Goal: Transaction & Acquisition: Book appointment/travel/reservation

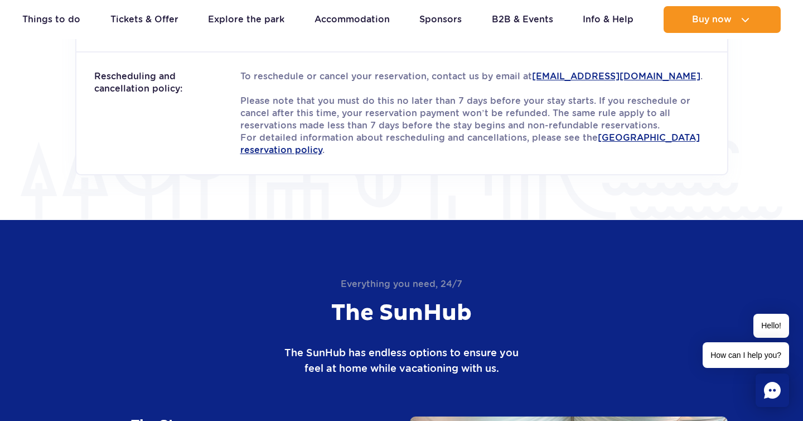
scroll to position [1570, 0]
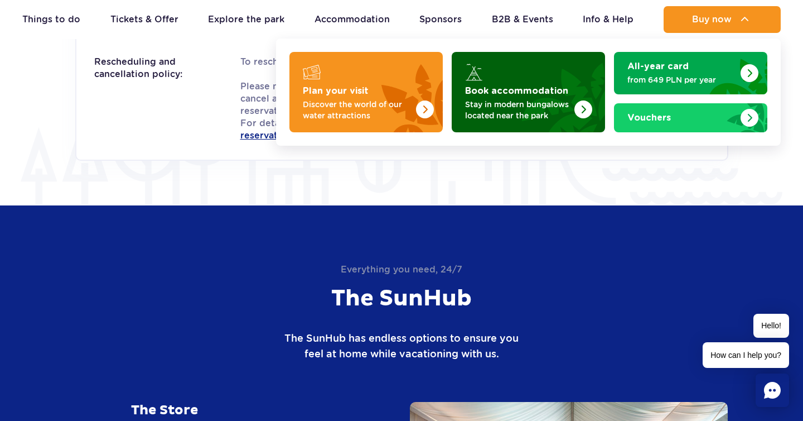
click at [590, 112] on img "Book accommodation" at bounding box center [584, 109] width 18 height 18
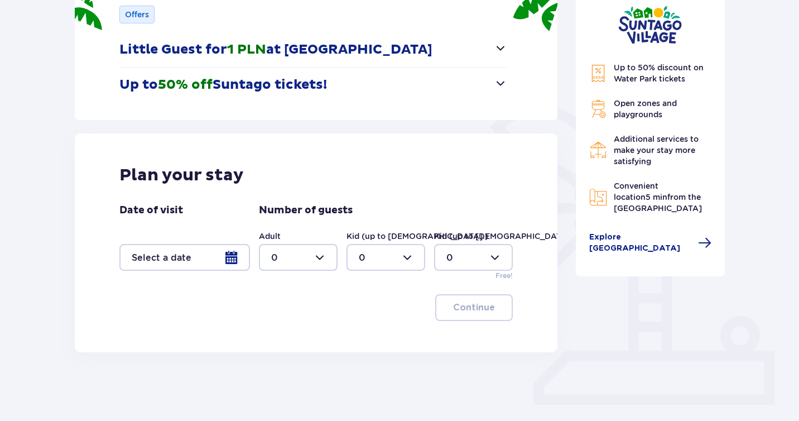
scroll to position [172, 0]
click at [496, 84] on span "button" at bounding box center [500, 82] width 13 height 13
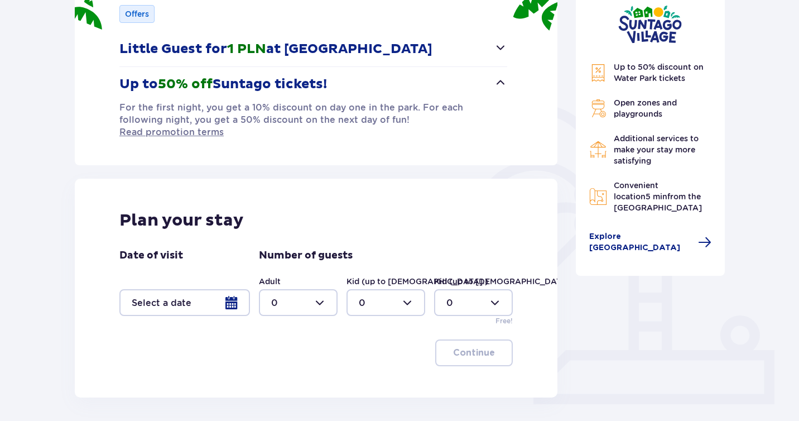
click at [502, 83] on span "button" at bounding box center [500, 82] width 13 height 13
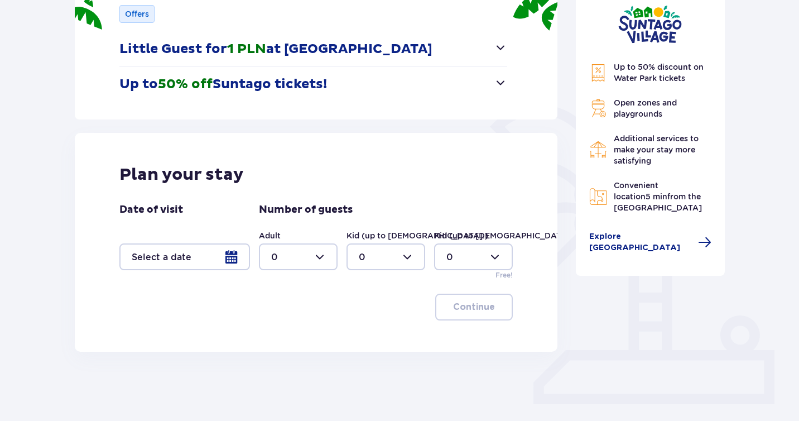
click at [235, 259] on div at bounding box center [184, 256] width 131 height 27
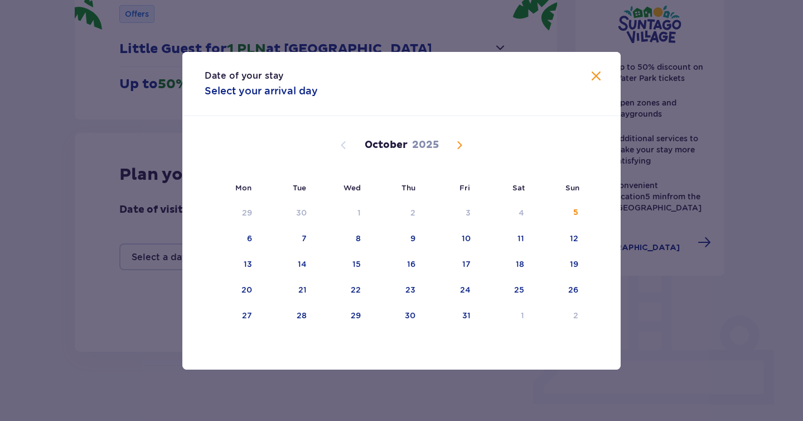
click at [459, 144] on span "Next month" at bounding box center [459, 144] width 13 height 13
click at [308, 287] on div "23" at bounding box center [286, 290] width 55 height 25
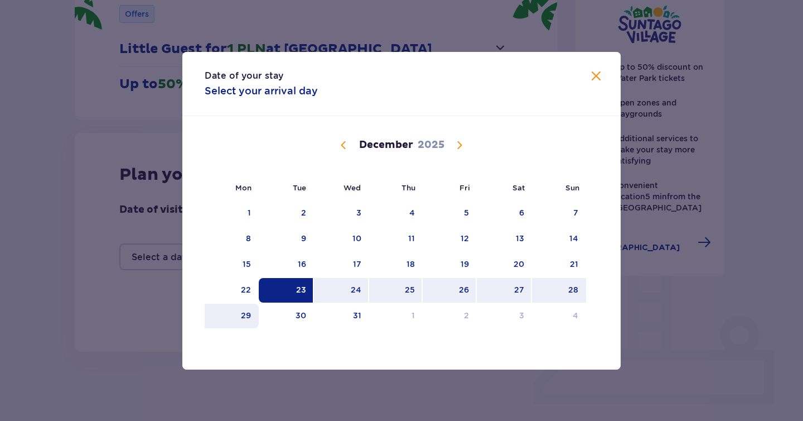
click at [234, 316] on div "29" at bounding box center [232, 315] width 54 height 25
type input "23.12.25 - 29.12.25"
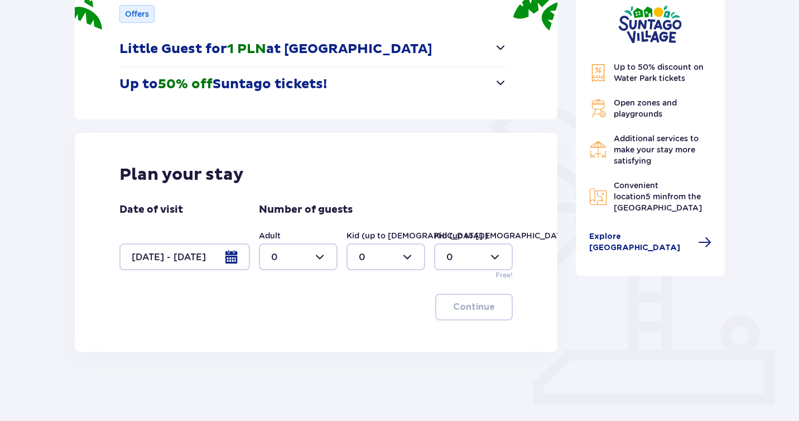
click at [319, 255] on div at bounding box center [298, 256] width 79 height 27
click at [291, 336] on div "2" at bounding box center [298, 337] width 54 height 12
type input "2"
click at [413, 260] on div at bounding box center [385, 256] width 79 height 27
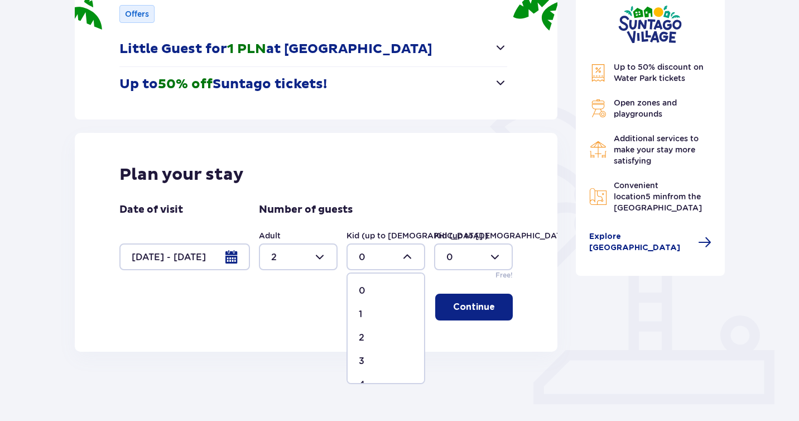
click at [378, 334] on div "2" at bounding box center [386, 337] width 54 height 12
type input "2"
click at [493, 310] on span "button" at bounding box center [496, 306] width 13 height 13
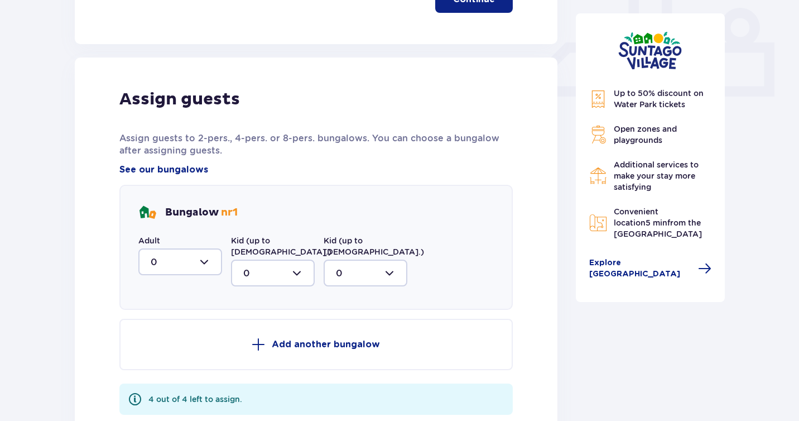
scroll to position [524, 0]
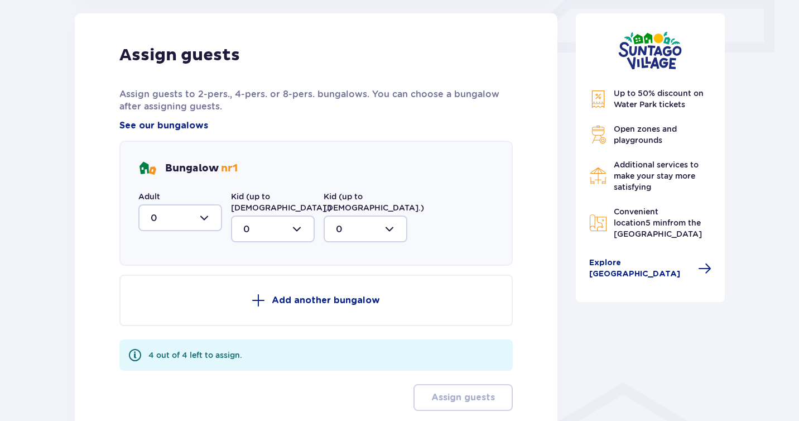
click at [204, 215] on div at bounding box center [180, 217] width 84 height 27
click at [178, 294] on div "2" at bounding box center [180, 298] width 59 height 12
type input "2"
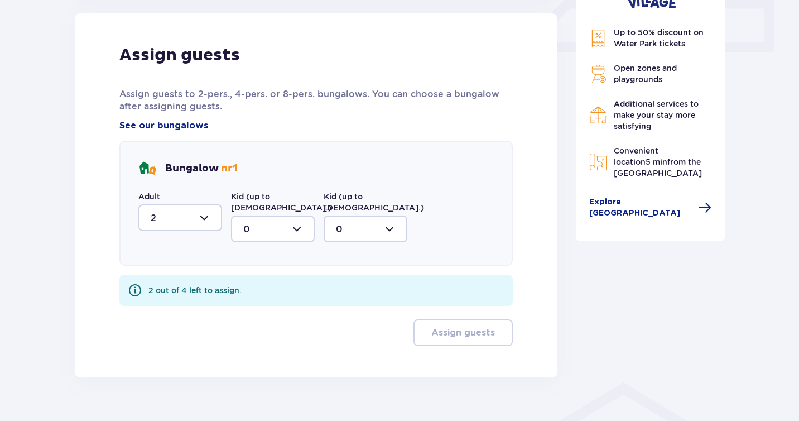
click at [280, 220] on div at bounding box center [273, 228] width 84 height 27
click at [265, 303] on div "2" at bounding box center [272, 309] width 59 height 12
type input "2"
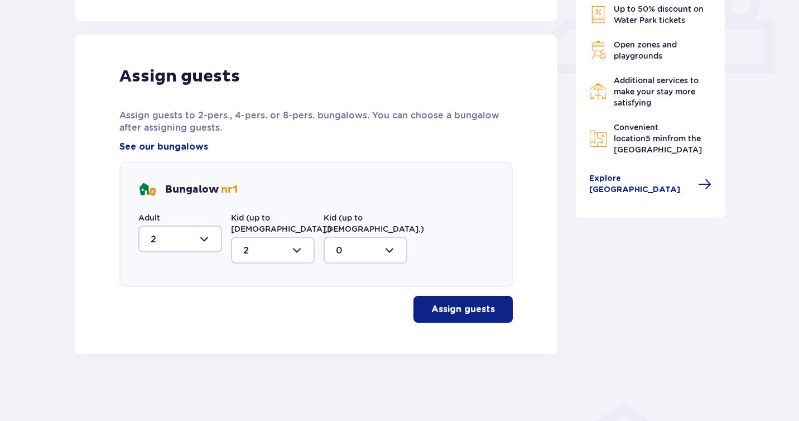
scroll to position [491, 0]
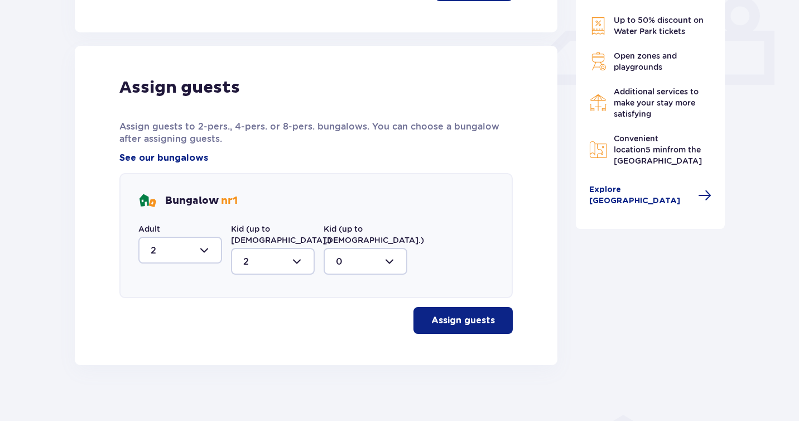
click at [434, 314] on p "Assign guests" at bounding box center [463, 320] width 64 height 12
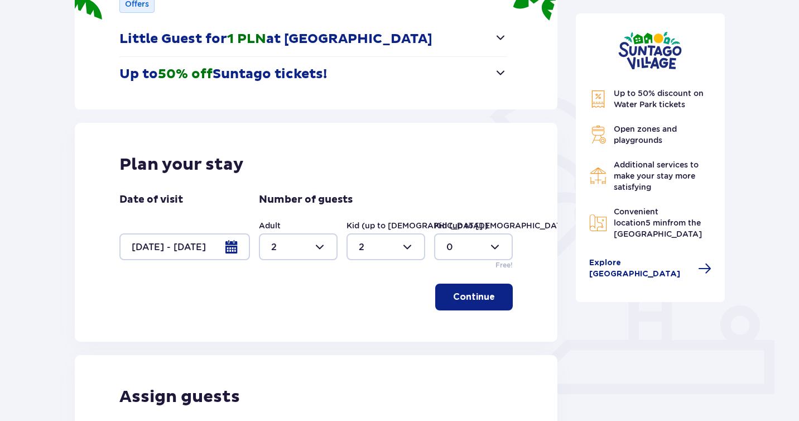
scroll to position [189, 0]
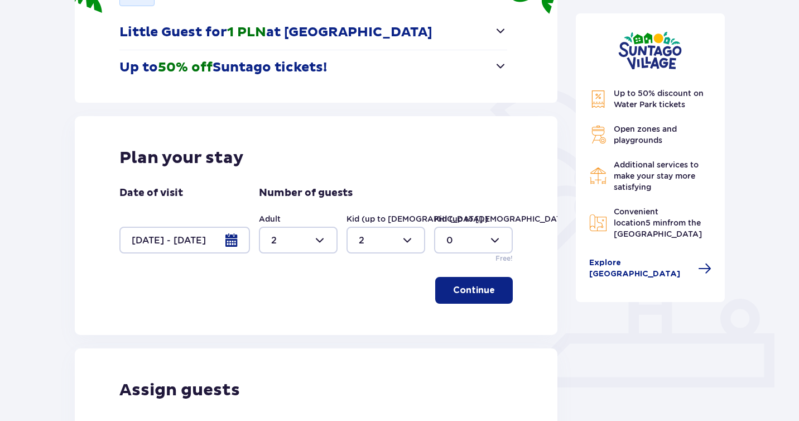
click at [237, 236] on div at bounding box center [184, 239] width 131 height 27
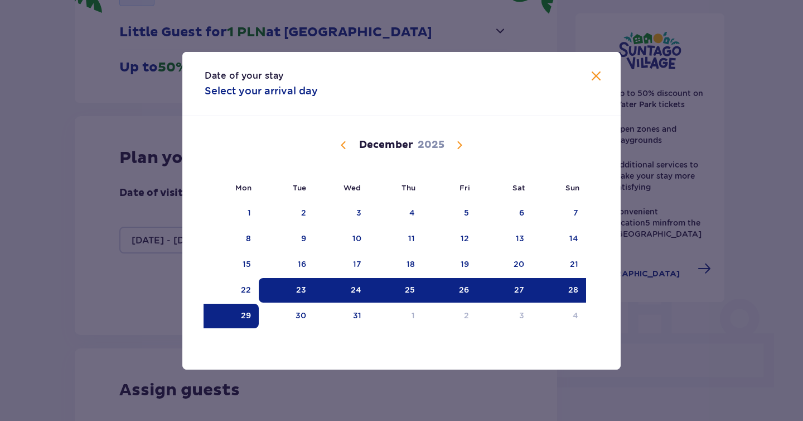
click at [297, 289] on div "23" at bounding box center [301, 289] width 10 height 11
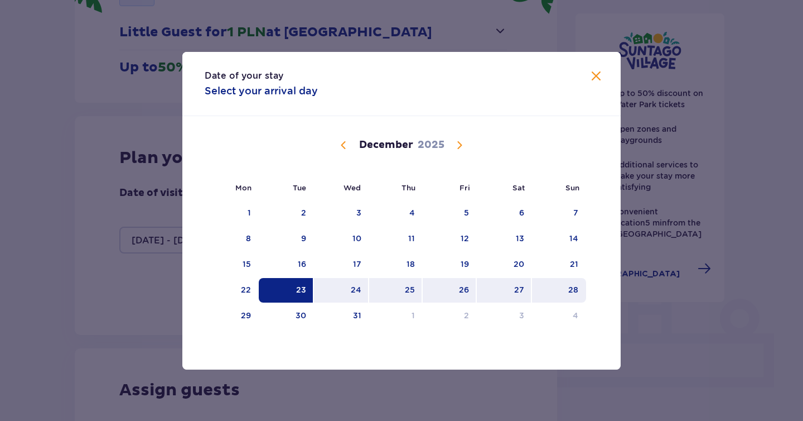
click at [563, 290] on div "28" at bounding box center [559, 290] width 54 height 25
type input "23.12.25 - 28.12.25"
type input "0"
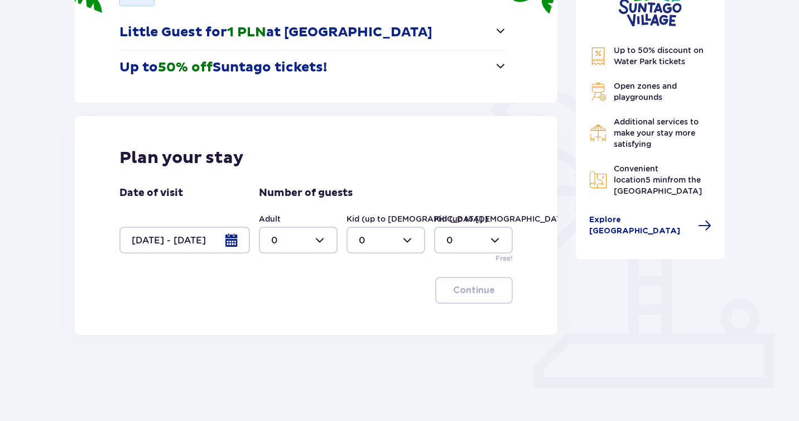
click at [308, 238] on div at bounding box center [298, 239] width 79 height 27
click at [290, 322] on div "2" at bounding box center [298, 321] width 54 height 12
type input "2"
click at [392, 248] on div at bounding box center [385, 239] width 79 height 27
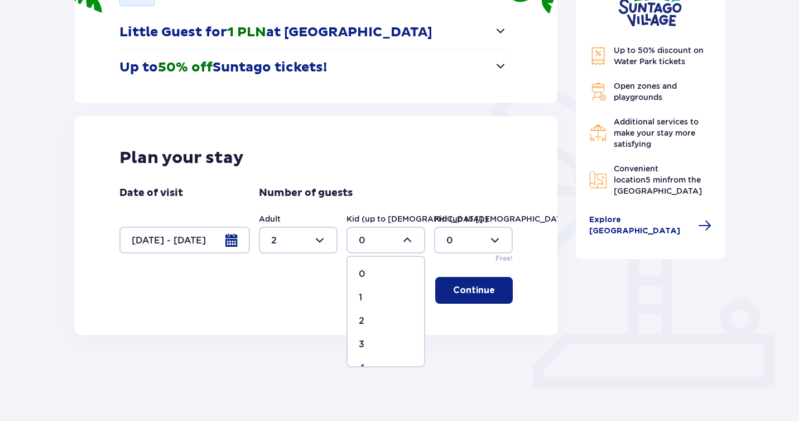
click at [381, 322] on div "2" at bounding box center [386, 321] width 54 height 12
type input "2"
click at [475, 295] on p "Continue" at bounding box center [474, 290] width 42 height 12
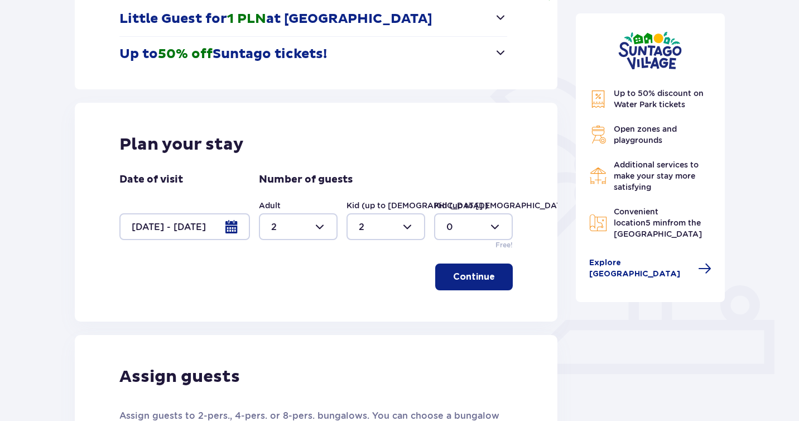
scroll to position [199, 0]
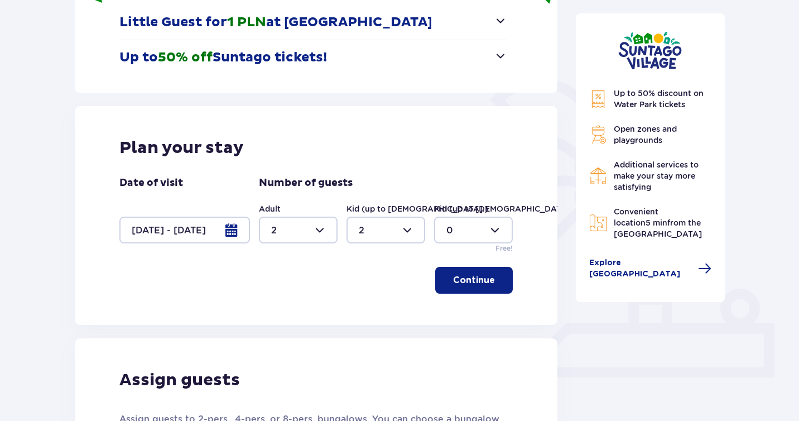
click at [237, 235] on div at bounding box center [184, 229] width 131 height 27
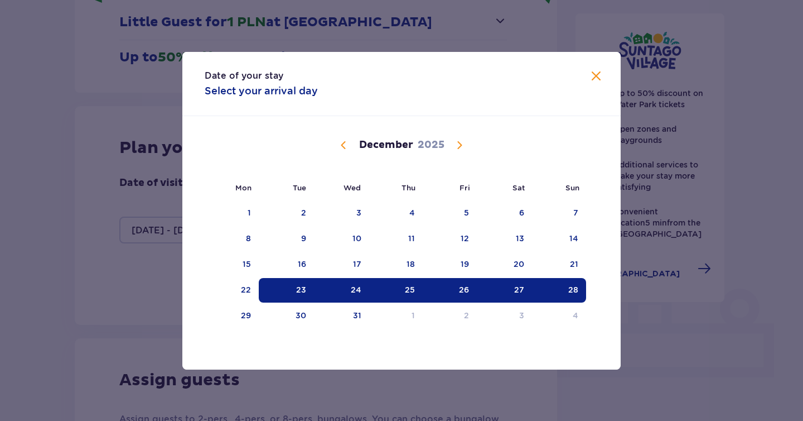
click at [598, 79] on span "Close" at bounding box center [596, 76] width 13 height 13
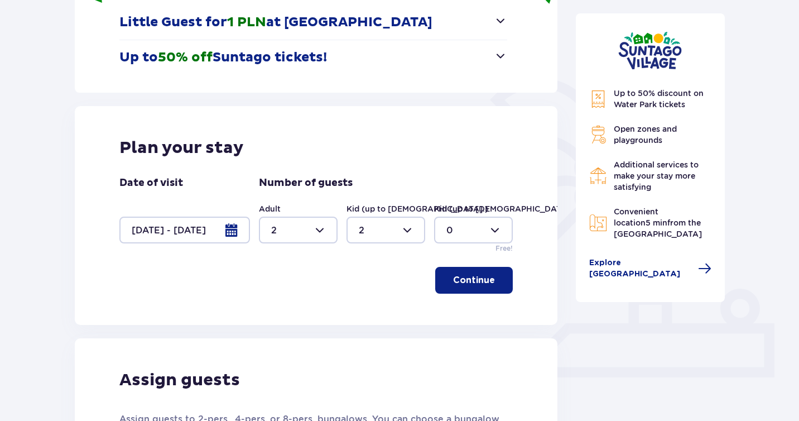
click at [475, 291] on button "Continue" at bounding box center [474, 280] width 78 height 27
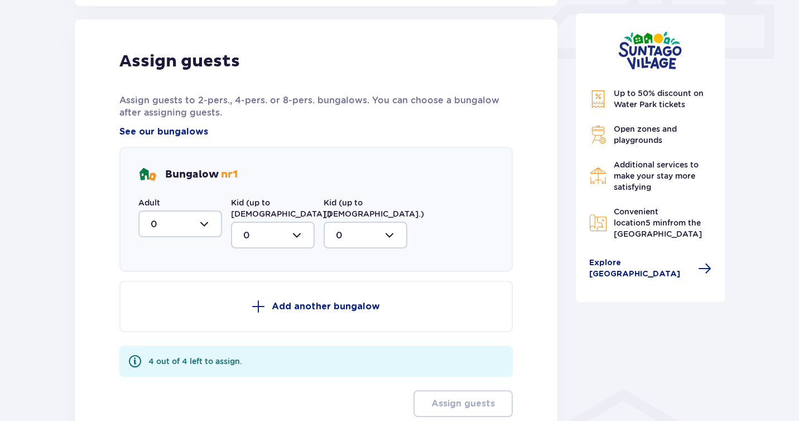
scroll to position [524, 0]
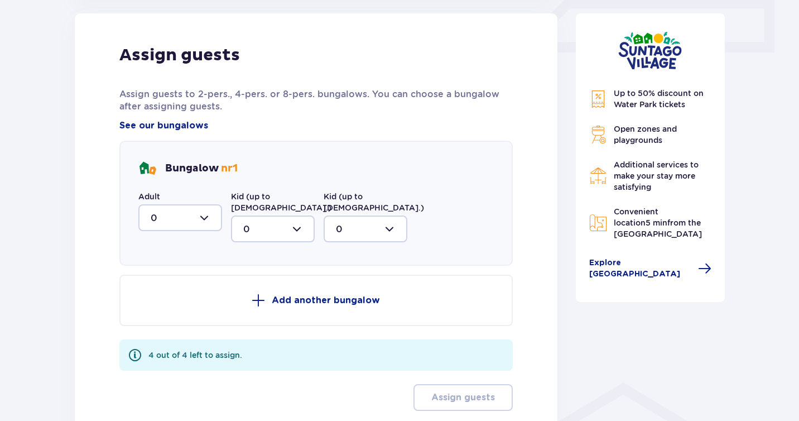
click at [195, 222] on div at bounding box center [180, 217] width 84 height 27
click at [171, 298] on div "2" at bounding box center [180, 298] width 59 height 12
type input "2"
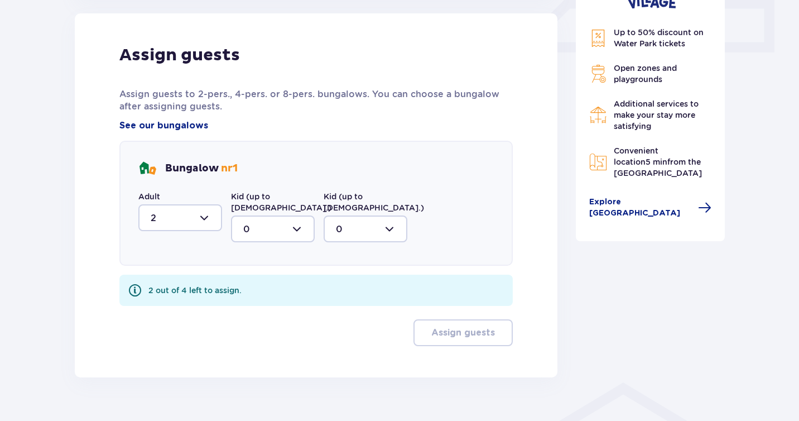
click at [282, 215] on div at bounding box center [273, 228] width 84 height 27
click at [274, 303] on div "2" at bounding box center [272, 309] width 59 height 12
type input "2"
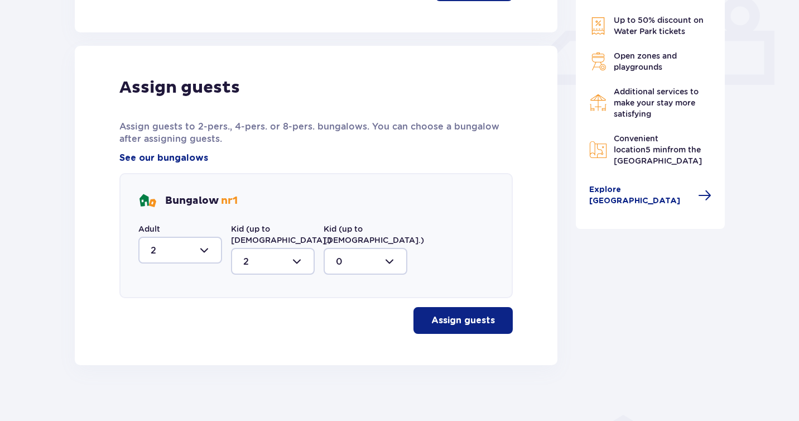
click at [431, 314] on p "Assign guests" at bounding box center [463, 320] width 64 height 12
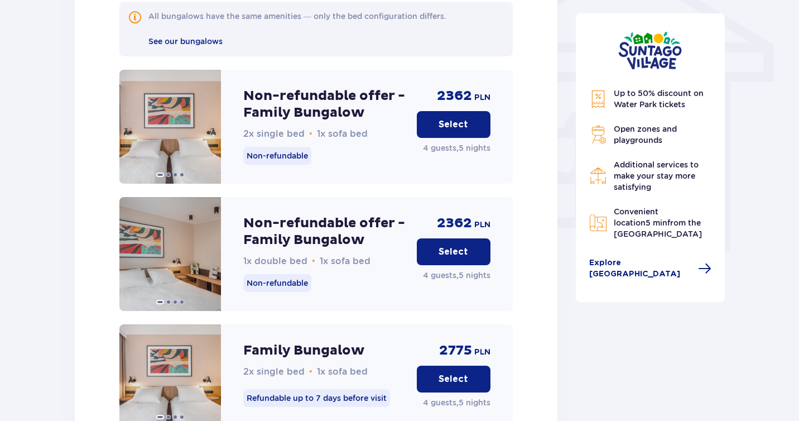
scroll to position [951, 0]
click at [311, 232] on p "Non-refundable offer - Family Bungalow" at bounding box center [325, 231] width 165 height 33
click at [213, 248] on button at bounding box center [207, 254] width 13 height 13
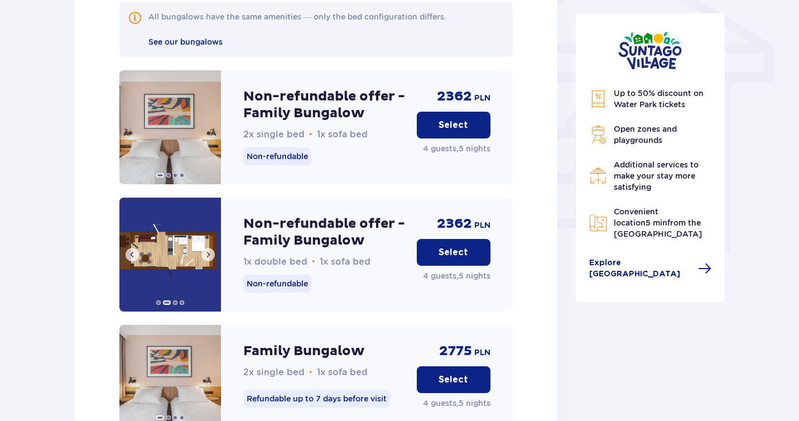
click at [211, 250] on span at bounding box center [208, 254] width 9 height 9
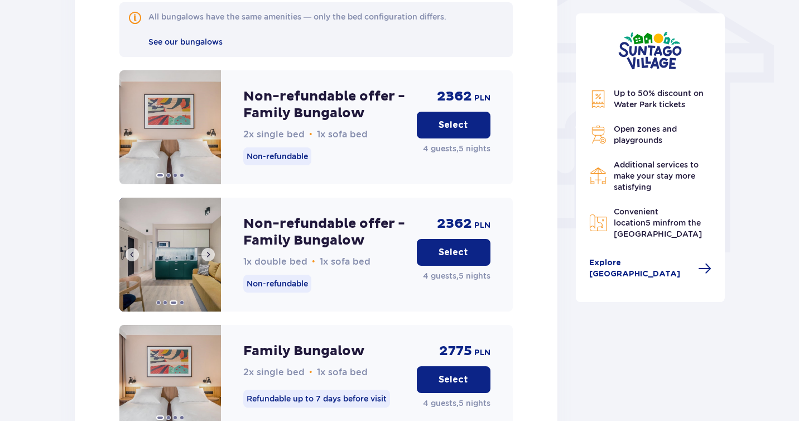
click at [211, 250] on span at bounding box center [208, 254] width 9 height 9
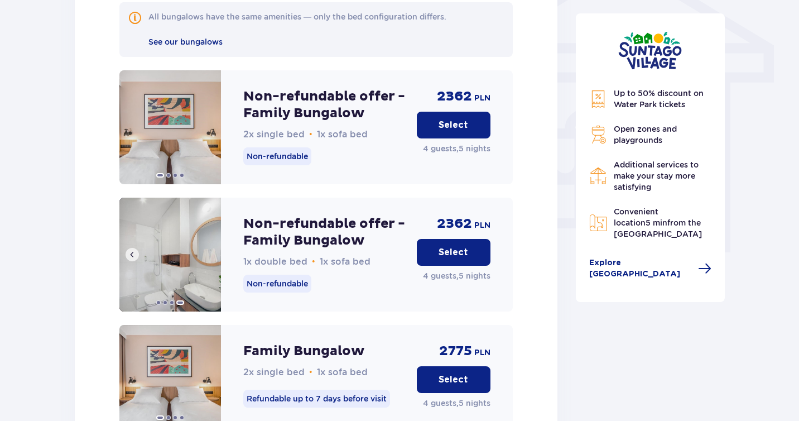
click at [211, 245] on img at bounding box center [170, 254] width 102 height 114
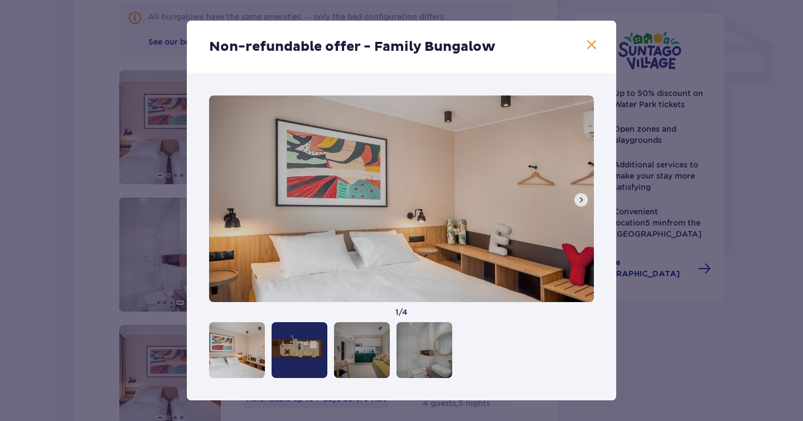
click at [578, 198] on span at bounding box center [581, 199] width 9 height 9
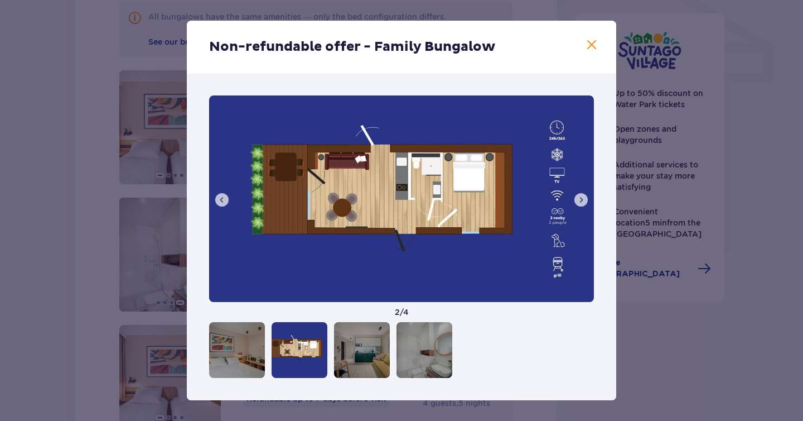
click at [578, 198] on span at bounding box center [581, 199] width 9 height 9
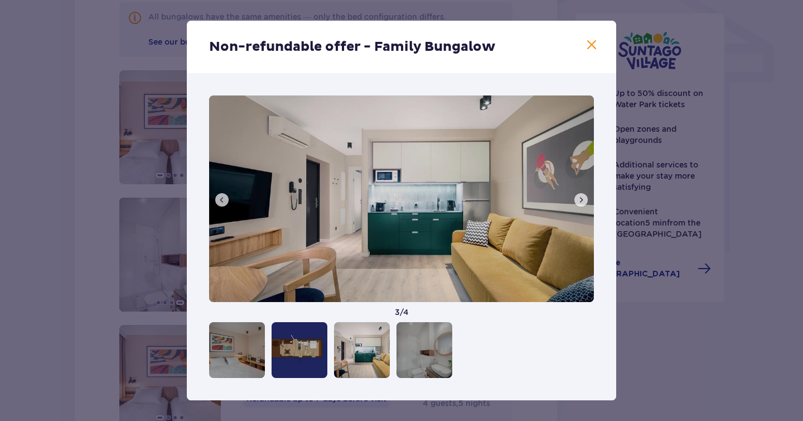
click at [578, 198] on span at bounding box center [581, 199] width 9 height 9
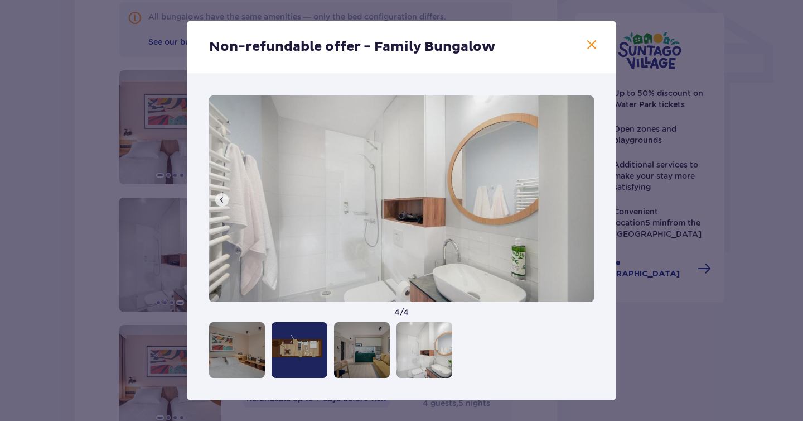
click at [591, 50] on span at bounding box center [591, 44] width 13 height 13
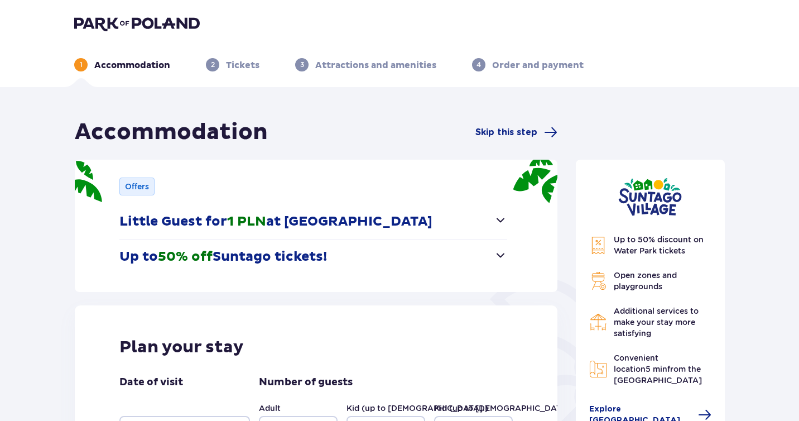
click at [499, 258] on span "button" at bounding box center [500, 254] width 13 height 13
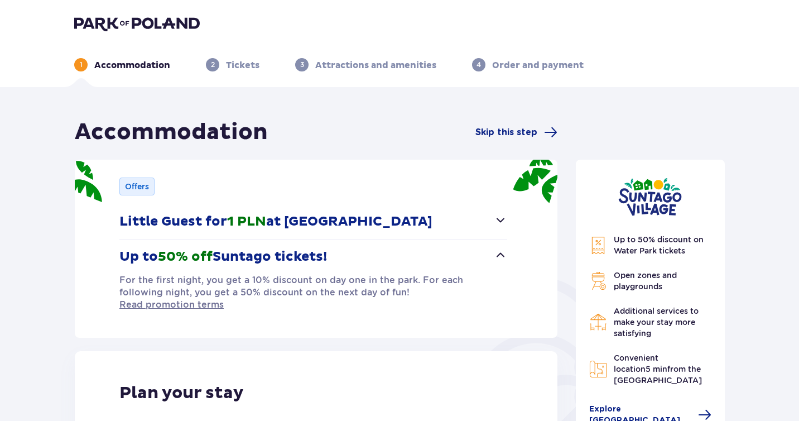
click at [500, 219] on span "button" at bounding box center [500, 219] width 13 height 13
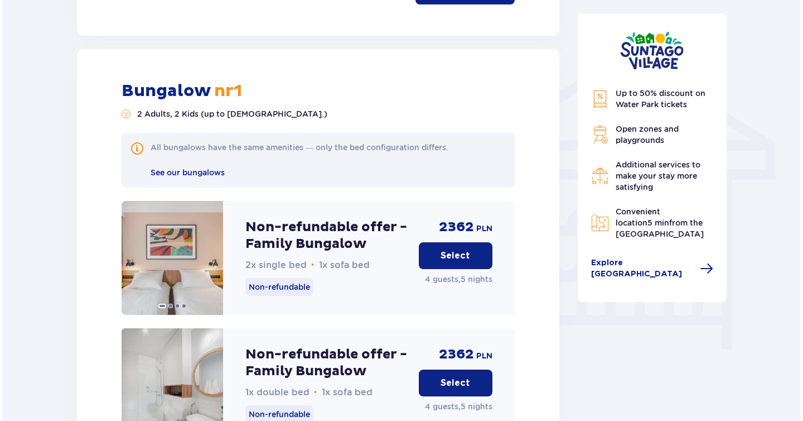
scroll to position [855, 0]
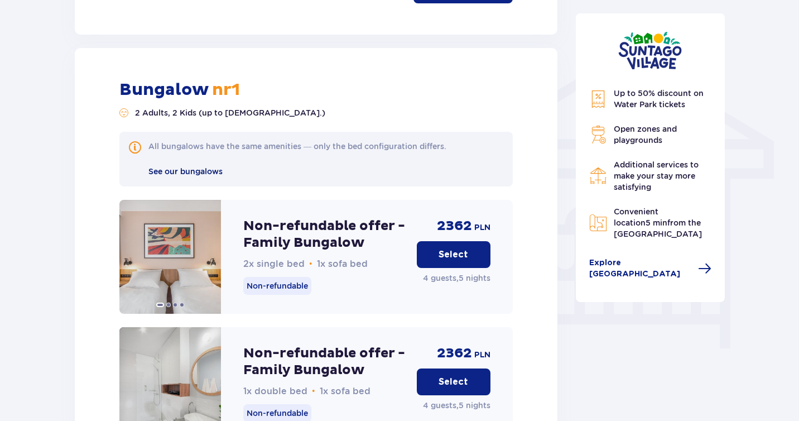
click at [208, 167] on span "See our bungalows" at bounding box center [185, 171] width 74 height 9
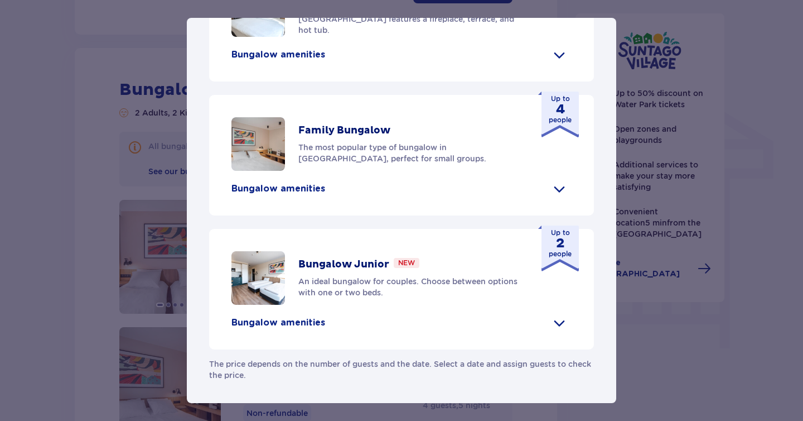
scroll to position [495, 0]
click at [317, 61] on p "Bungalow amenities" at bounding box center [279, 55] width 94 height 12
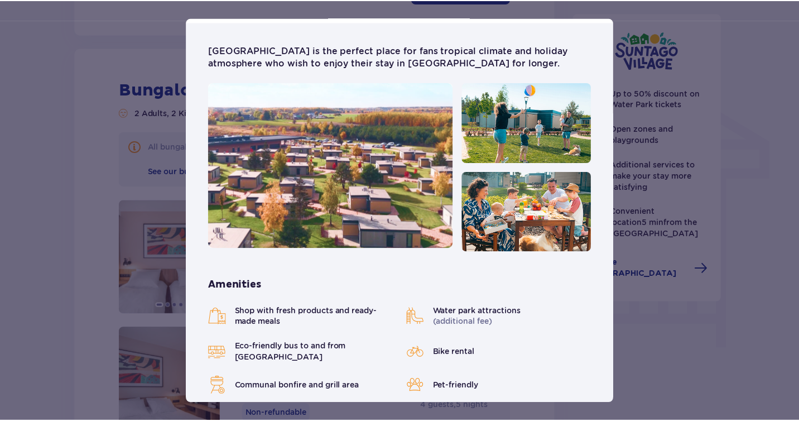
scroll to position [0, 0]
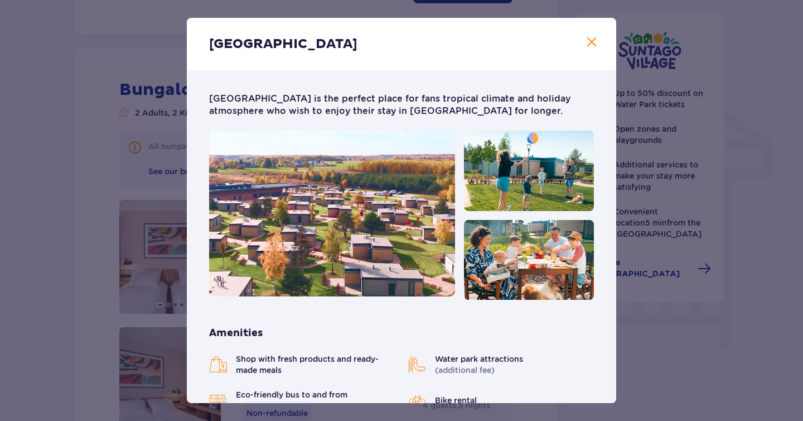
click at [591, 40] on span "Close" at bounding box center [591, 42] width 13 height 13
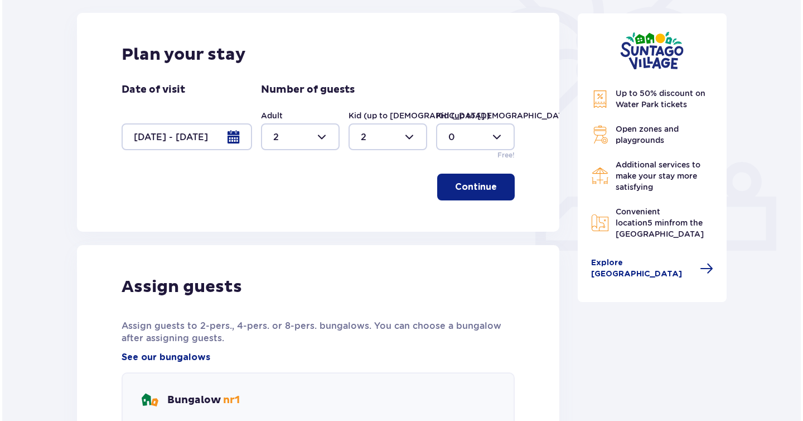
scroll to position [329, 0]
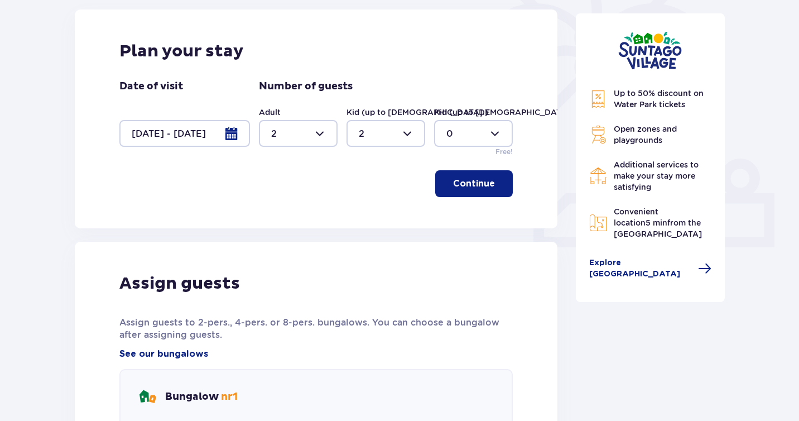
click at [233, 133] on div at bounding box center [184, 133] width 131 height 27
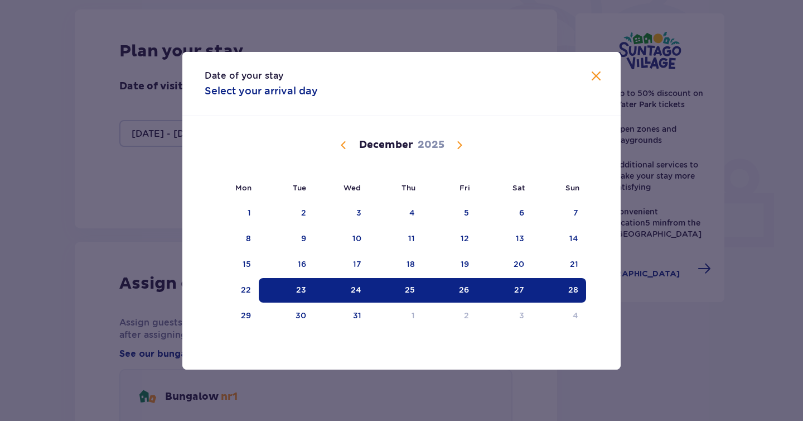
click at [300, 286] on div "23" at bounding box center [301, 289] width 10 height 11
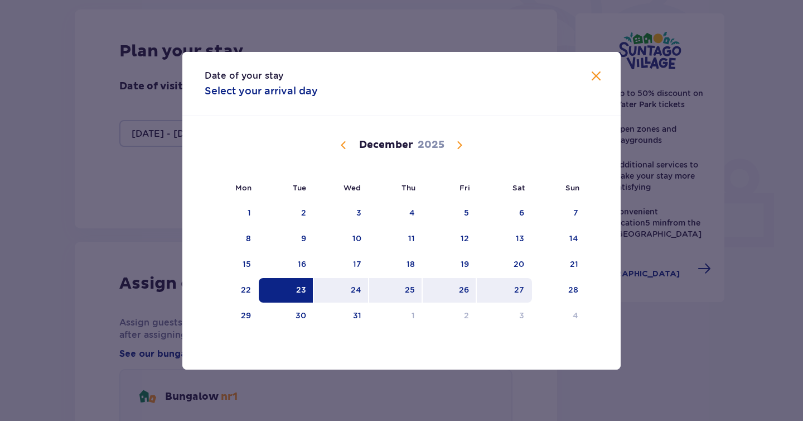
click at [527, 289] on div "27" at bounding box center [504, 290] width 55 height 25
type input "23.12.25 - 27.12.25"
type input "0"
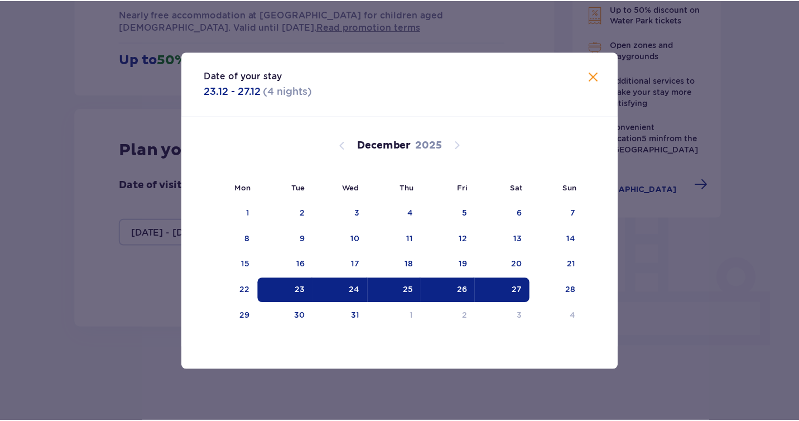
scroll to position [221, 0]
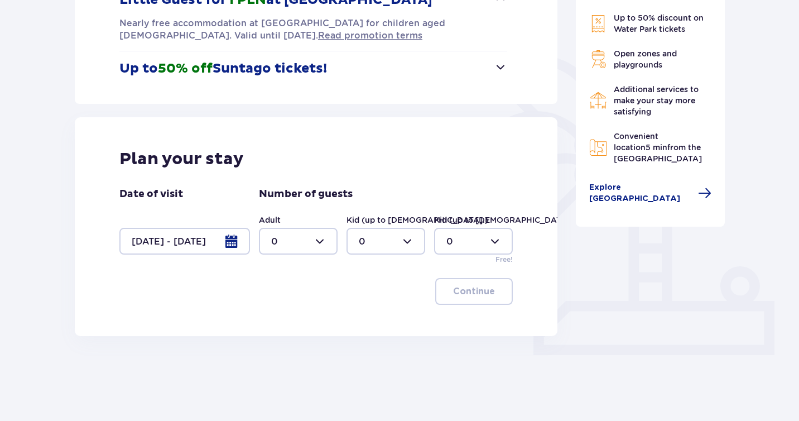
click at [327, 235] on div at bounding box center [298, 241] width 79 height 27
click at [278, 325] on div "2" at bounding box center [298, 322] width 54 height 12
type input "2"
click at [399, 242] on div at bounding box center [385, 241] width 79 height 27
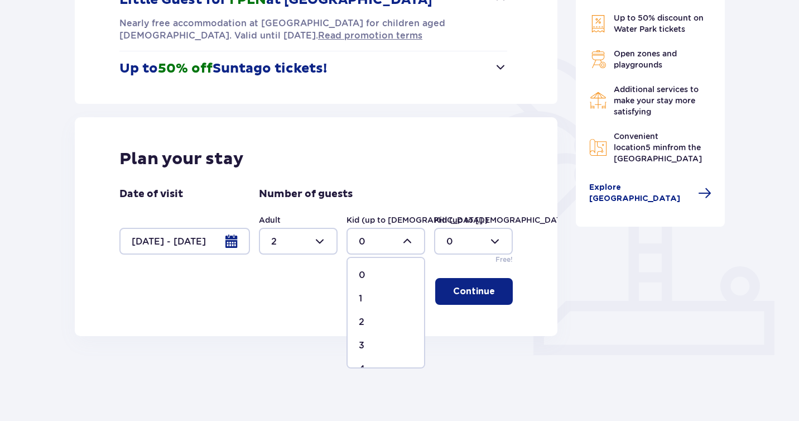
click at [380, 321] on div "2" at bounding box center [386, 322] width 54 height 12
type input "2"
click at [467, 286] on p "Continue" at bounding box center [474, 291] width 42 height 12
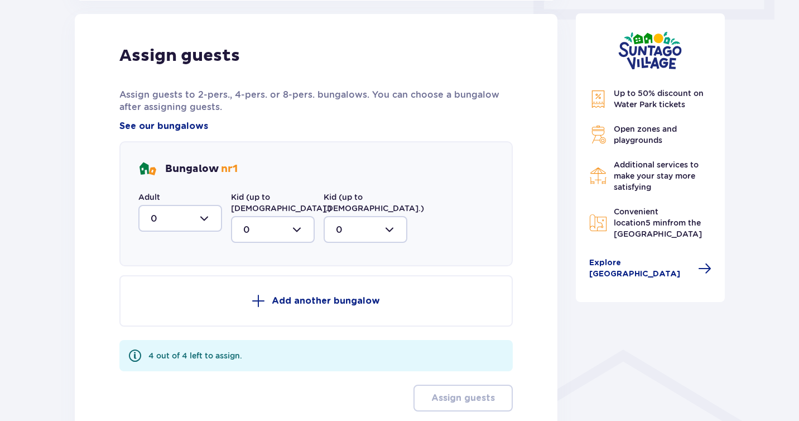
scroll to position [557, 0]
click at [203, 218] on div at bounding box center [180, 217] width 84 height 27
click at [162, 297] on div "2" at bounding box center [180, 298] width 59 height 12
type input "2"
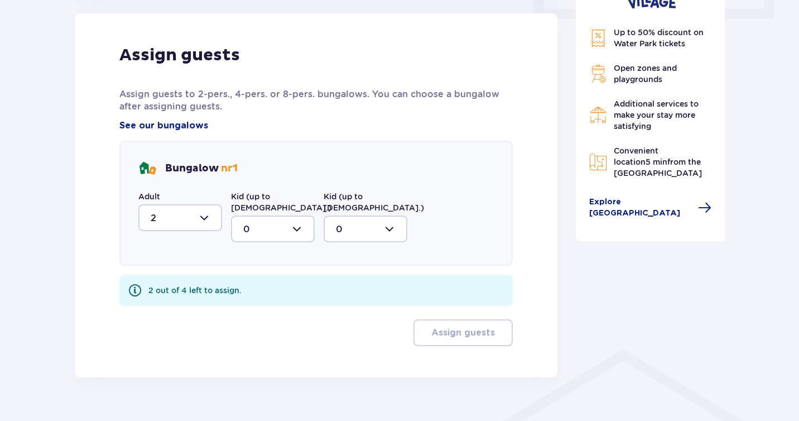
click at [292, 222] on div at bounding box center [273, 228] width 84 height 27
click at [265, 303] on div "2" at bounding box center [272, 309] width 59 height 12
type input "2"
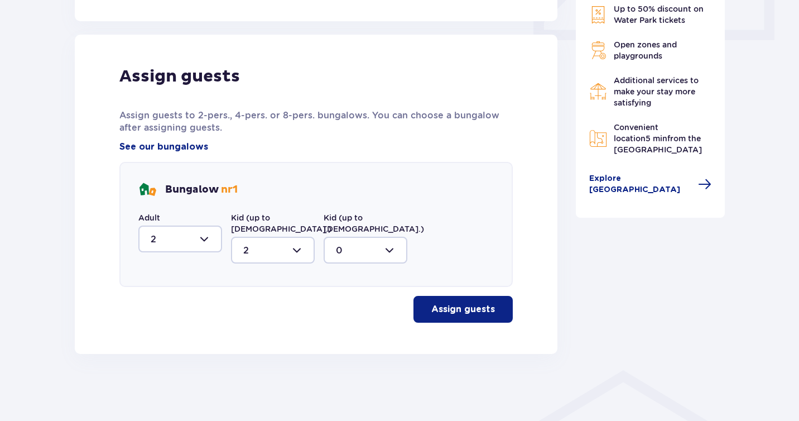
scroll to position [525, 0]
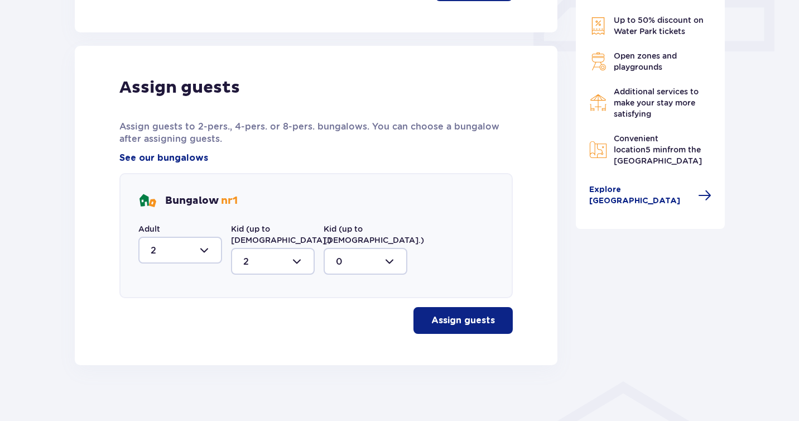
click at [458, 314] on p "Assign guests" at bounding box center [463, 320] width 64 height 12
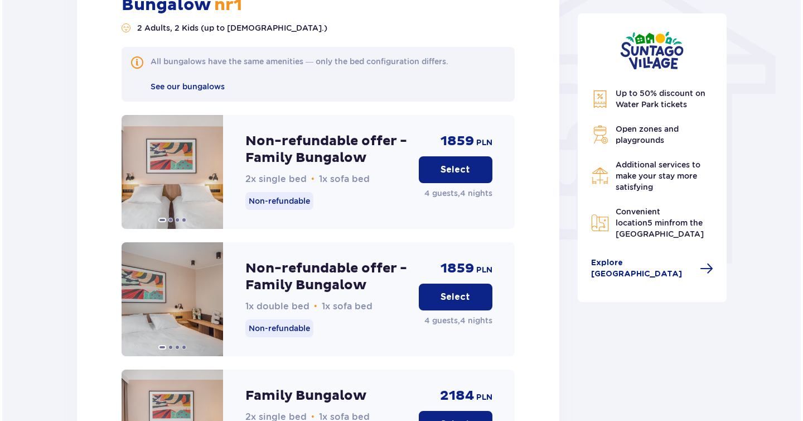
scroll to position [956, 0]
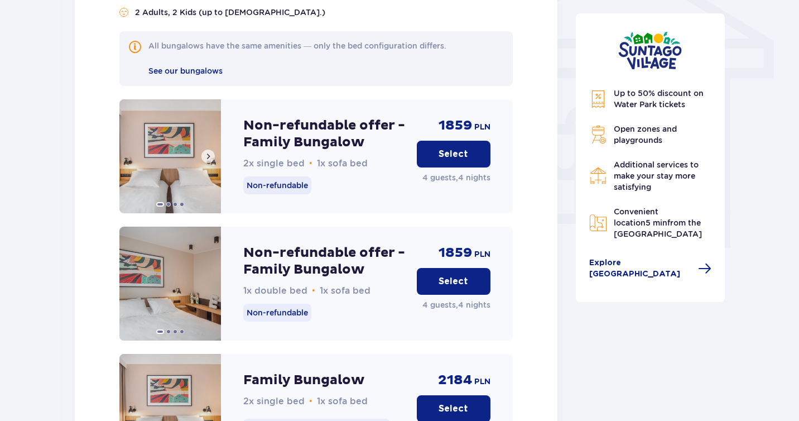
click at [155, 151] on img at bounding box center [170, 156] width 102 height 114
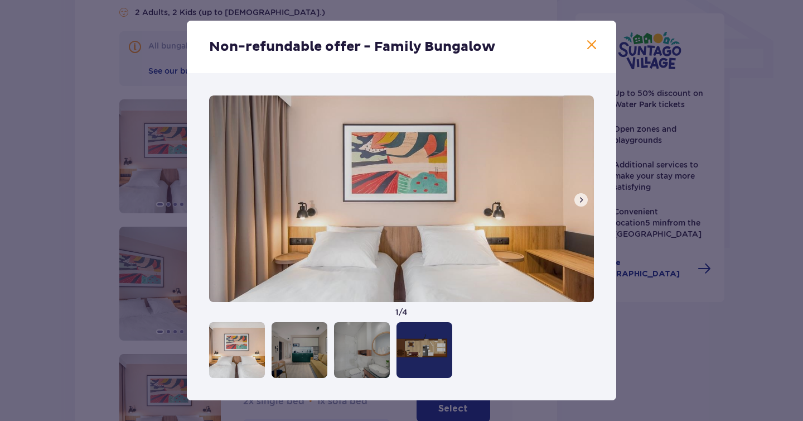
click at [425, 340] on div at bounding box center [425, 350] width 56 height 56
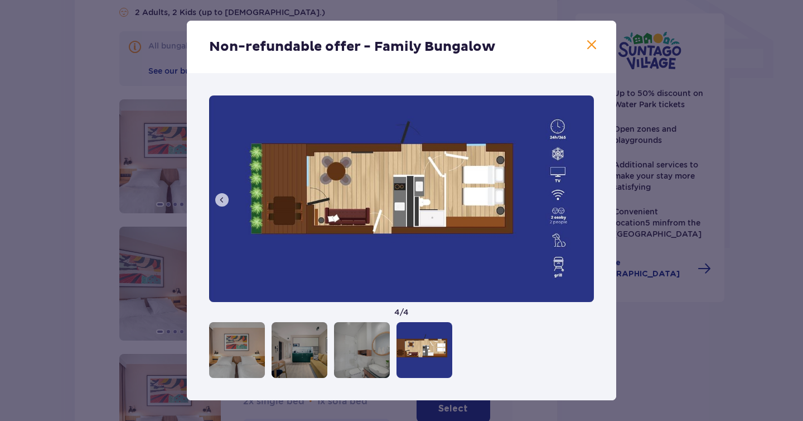
click at [510, 364] on div at bounding box center [401, 350] width 385 height 56
click at [592, 44] on span at bounding box center [591, 44] width 13 height 13
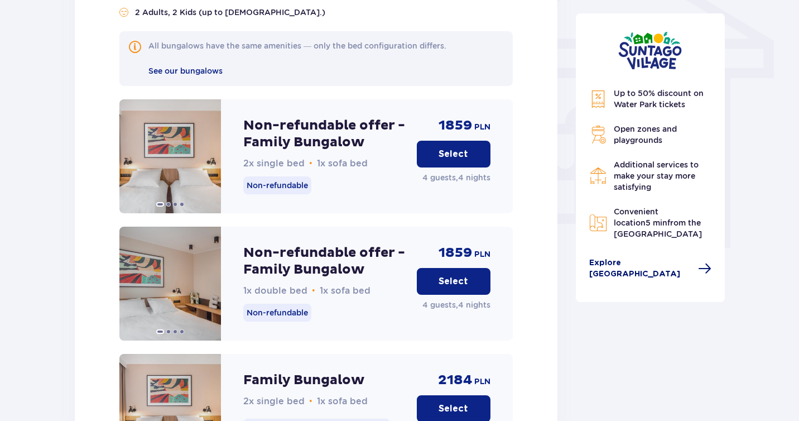
click at [646, 261] on span "Explore Suntago Village" at bounding box center [640, 268] width 103 height 22
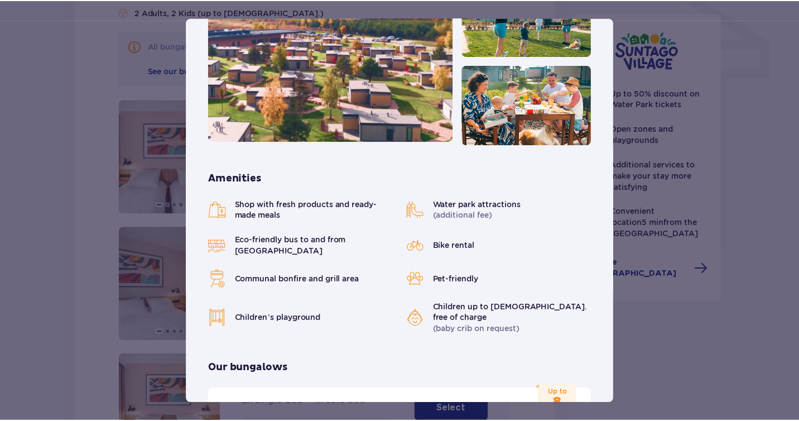
scroll to position [157, 0]
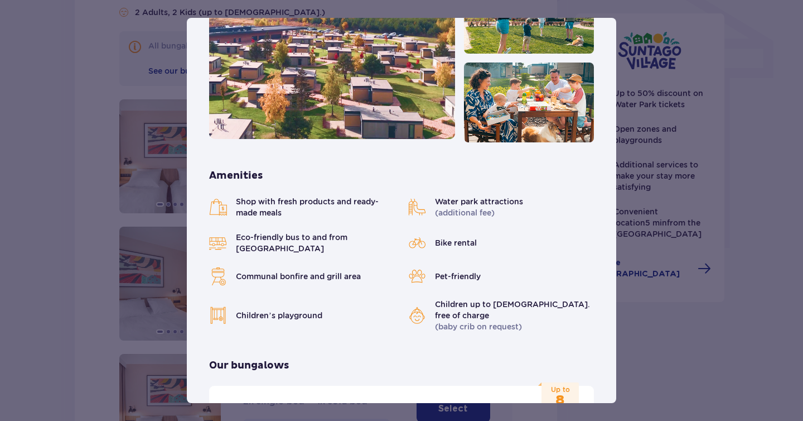
click at [697, 340] on div "Suntago Village Suntago Village is the perfect place for fans tropical climate …" at bounding box center [401, 210] width 803 height 421
